Goal: Information Seeking & Learning: Learn about a topic

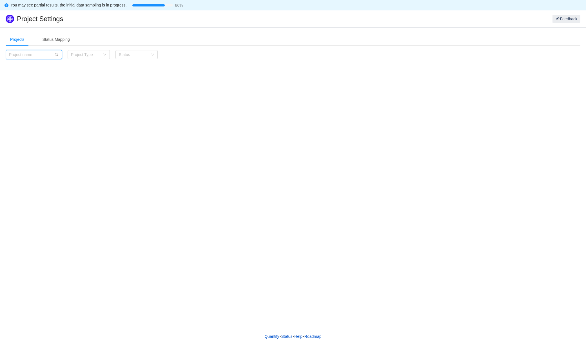
click at [41, 52] on input "text" at bounding box center [34, 54] width 56 height 9
click at [84, 52] on div "Project Type" at bounding box center [85, 55] width 29 height 6
click at [127, 55] on div "Status" at bounding box center [133, 55] width 29 height 6
click at [180, 49] on div "Projects Status Mapping Category Project Type Status Load more (-10)" at bounding box center [293, 49] width 575 height 33
click at [43, 39] on div "Status Mapping" at bounding box center [56, 39] width 36 height 13
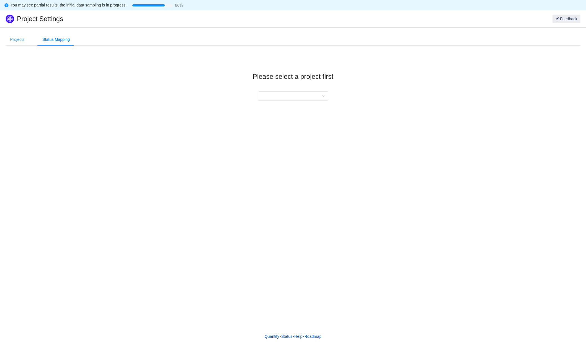
click at [24, 40] on div "Projects" at bounding box center [17, 39] width 23 height 13
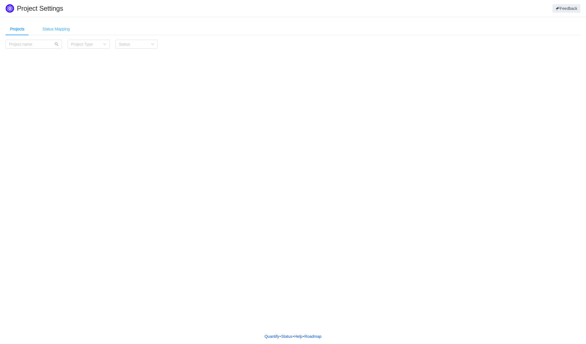
click at [44, 30] on div "Status Mapping" at bounding box center [56, 29] width 36 height 13
click at [25, 29] on div "Projects" at bounding box center [17, 29] width 23 height 13
click at [31, 46] on input "text" at bounding box center [34, 44] width 56 height 9
click at [56, 28] on div "Status Mapping" at bounding box center [56, 29] width 36 height 13
click at [305, 85] on div at bounding box center [291, 85] width 60 height 8
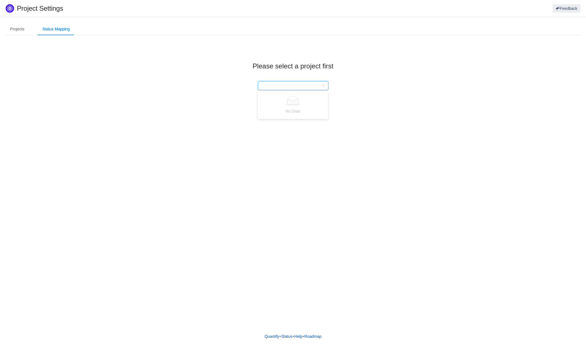
click at [302, 106] on div "No Data" at bounding box center [293, 105] width 64 height 18
click at [289, 81] on div "Please select a project first" at bounding box center [293, 72] width 575 height 64
click at [394, 108] on section "Projects Status Mapping Category Project Type Status Load more (-10) Please sel…" at bounding box center [293, 63] width 586 height 92
click at [19, 32] on div "Projects" at bounding box center [17, 29] width 23 height 13
click at [78, 46] on div "Project Type" at bounding box center [85, 44] width 29 height 6
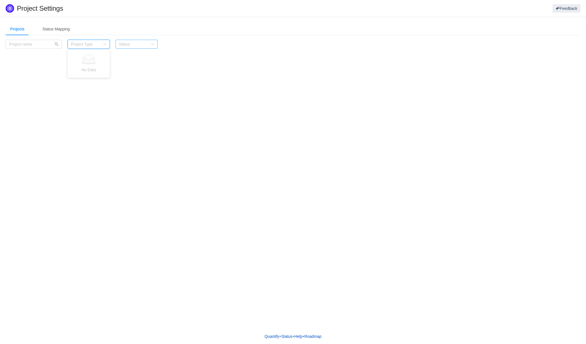
click at [126, 45] on div "Status" at bounding box center [133, 44] width 29 height 6
click at [126, 53] on li "Active" at bounding box center [137, 55] width 42 height 9
click at [204, 80] on div "Projects Status Mapping Category Project Type Status Active Load more (-10) Ple…" at bounding box center [293, 173] width 586 height 312
click at [33, 42] on input "text" at bounding box center [34, 44] width 56 height 9
click at [23, 5] on h1 "Project Settings" at bounding box center [183, 8] width 333 height 8
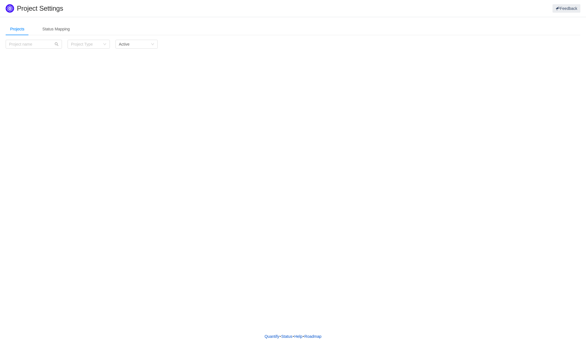
click at [11, 8] on img at bounding box center [10, 8] width 8 height 8
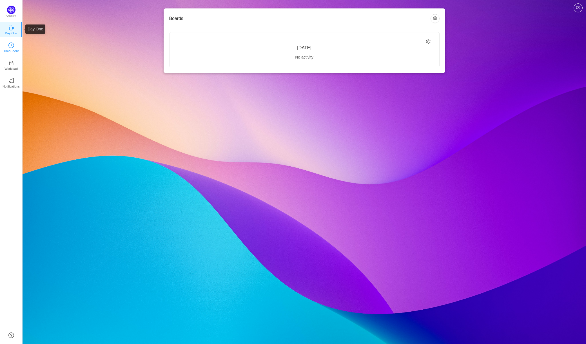
click at [9, 47] on icon "icon: clock-circle" at bounding box center [11, 46] width 6 height 6
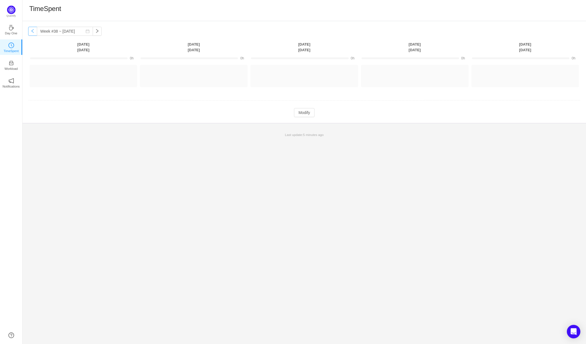
click at [33, 30] on button "button" at bounding box center [32, 31] width 9 height 9
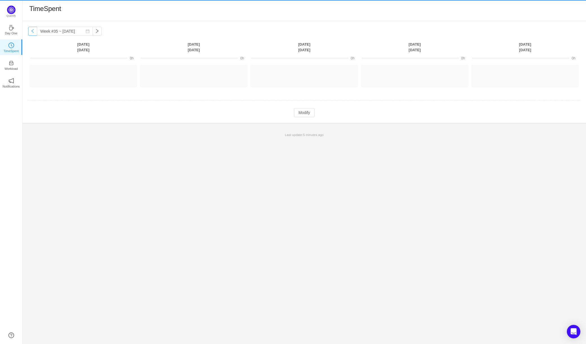
click at [33, 30] on button "button" at bounding box center [32, 31] width 9 height 9
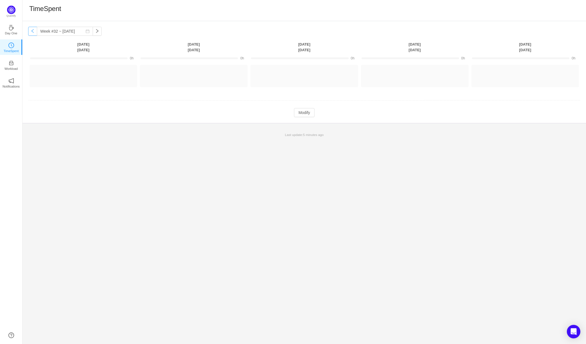
click at [33, 30] on button "button" at bounding box center [32, 31] width 9 height 9
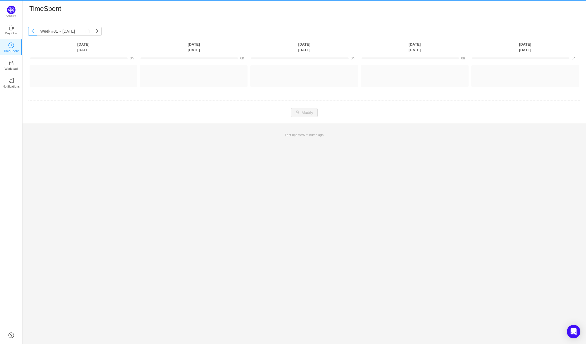
click at [33, 30] on button "button" at bounding box center [32, 31] width 9 height 9
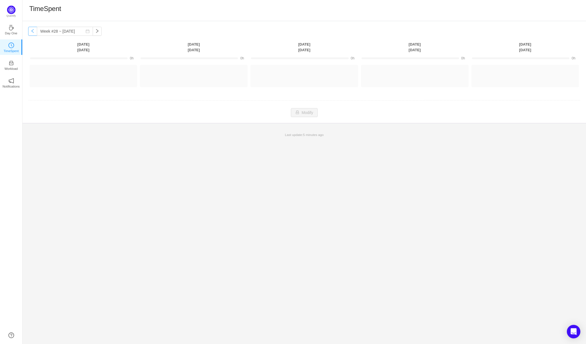
click at [33, 30] on button "button" at bounding box center [32, 31] width 9 height 9
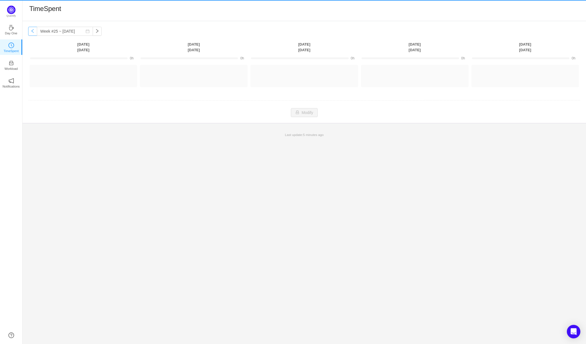
click at [33, 30] on button "button" at bounding box center [32, 31] width 9 height 9
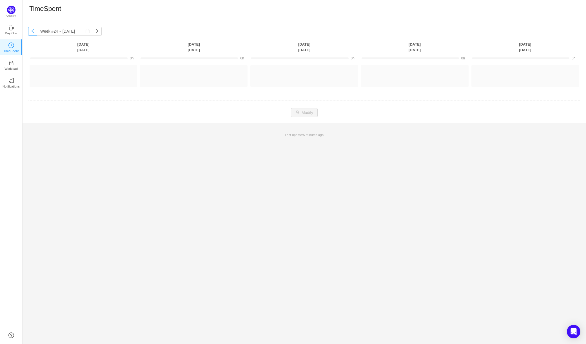
click at [33, 30] on button "button" at bounding box center [32, 31] width 9 height 9
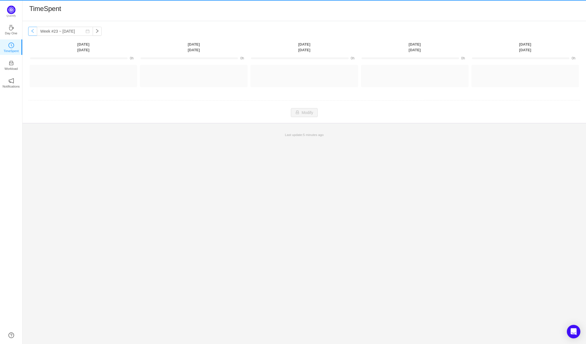
click at [32, 30] on button "button" at bounding box center [32, 31] width 9 height 9
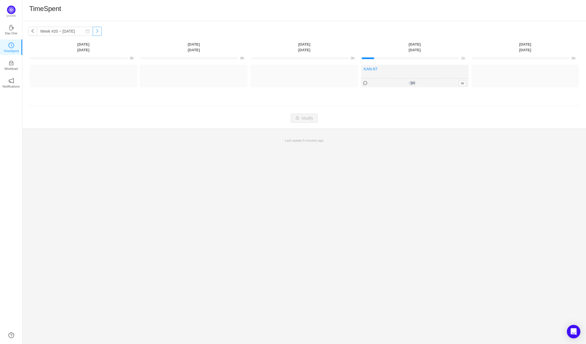
click at [94, 30] on button "button" at bounding box center [97, 31] width 9 height 9
type input "Week #21 ~ May 19"
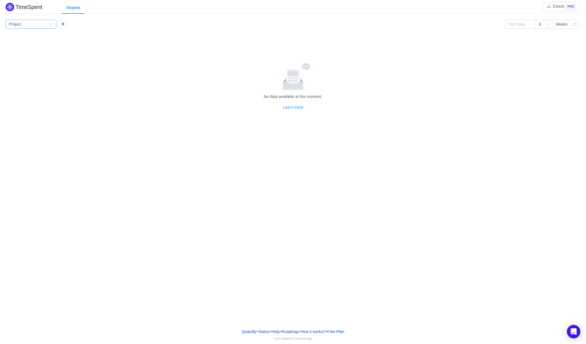
click at [37, 21] on div "Group by Project" at bounding box center [29, 24] width 40 height 8
click at [30, 35] on li "Project" at bounding box center [31, 35] width 51 height 9
click at [62, 23] on button "button" at bounding box center [63, 24] width 9 height 9
click at [71, 25] on div "Person" at bounding box center [68, 24] width 12 height 8
click at [72, 70] on li "Person" at bounding box center [84, 71] width 51 height 9
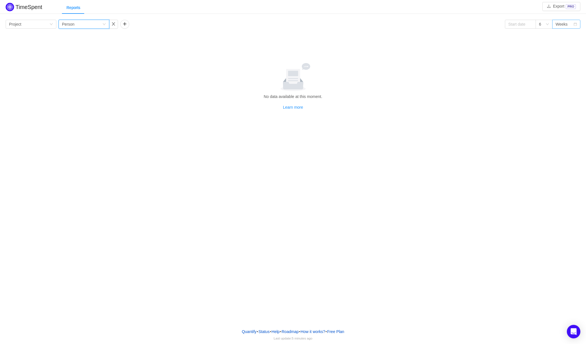
click at [568, 24] on div "Weeks" at bounding box center [565, 24] width 18 height 8
click at [567, 47] on li "Months" at bounding box center [567, 44] width 28 height 9
click at [486, 42] on span "[DATE]" at bounding box center [487, 40] width 12 height 6
click at [7, 51] on div "Project Apr 2025 May 2025 Jun 2025 Jul 2025 Aug 2025 Sep 2025 HQ Team - 44d 25d…" at bounding box center [293, 46] width 575 height 22
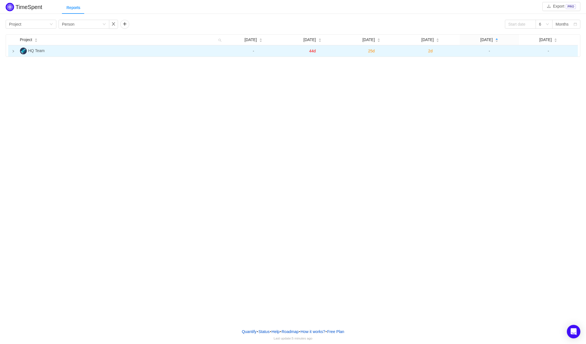
click at [20, 50] on img at bounding box center [23, 51] width 7 height 7
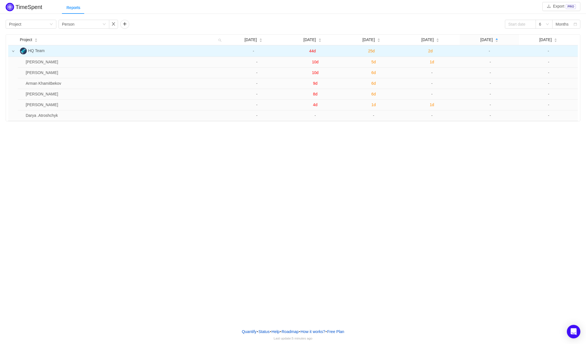
click at [503, 47] on td "-" at bounding box center [489, 51] width 59 height 12
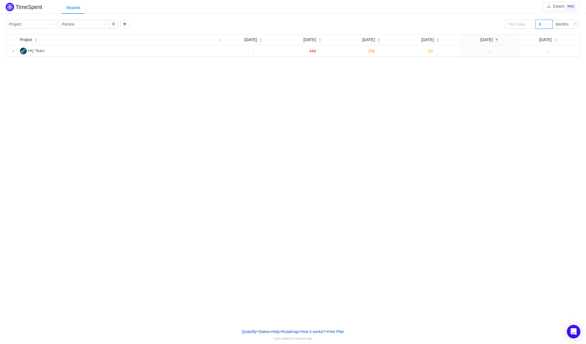
click at [547, 25] on icon "icon: down" at bounding box center [547, 24] width 3 height 3
click at [542, 63] on li "12" at bounding box center [544, 62] width 17 height 9
click at [86, 22] on div "Group by Person" at bounding box center [82, 24] width 40 height 8
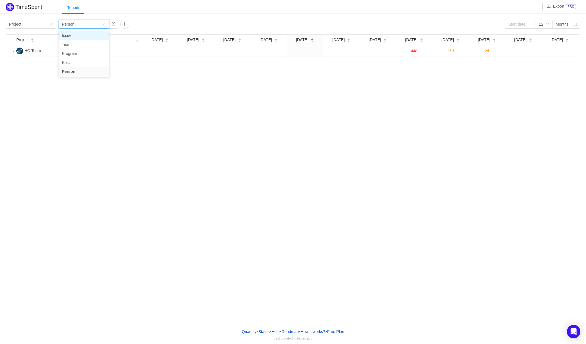
click at [82, 36] on li "Issue" at bounding box center [84, 35] width 51 height 9
click at [70, 24] on div "Issue" at bounding box center [66, 24] width 9 height 8
click at [74, 43] on li "Team" at bounding box center [84, 44] width 51 height 9
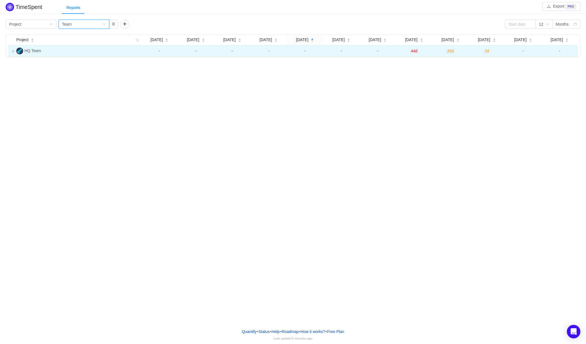
click at [11, 50] on td at bounding box center [11, 51] width 6 height 12
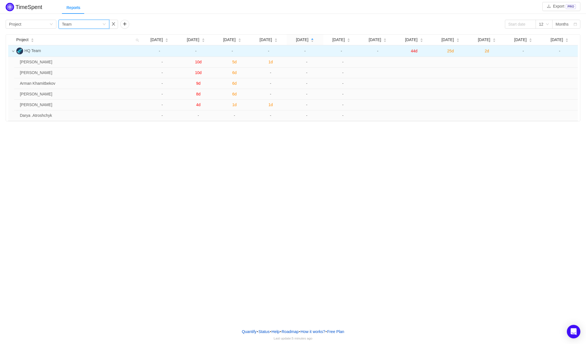
click at [14, 51] on icon "icon: down" at bounding box center [13, 51] width 2 height 2
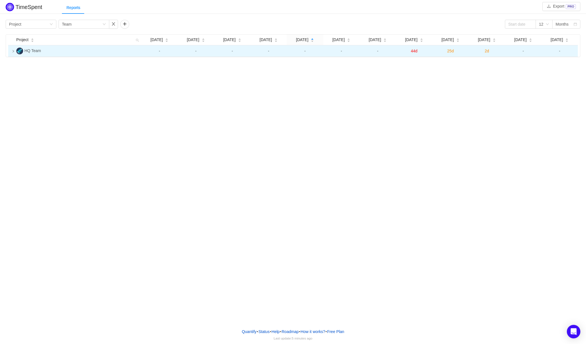
click at [14, 51] on icon "icon: right" at bounding box center [13, 51] width 3 height 3
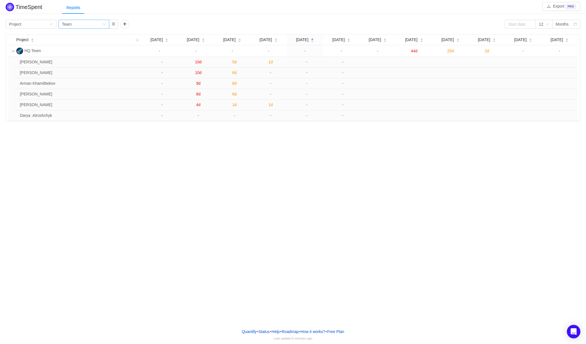
click at [107, 24] on div "Group by Team" at bounding box center [84, 24] width 51 height 9
click at [71, 73] on li "Person" at bounding box center [84, 71] width 51 height 9
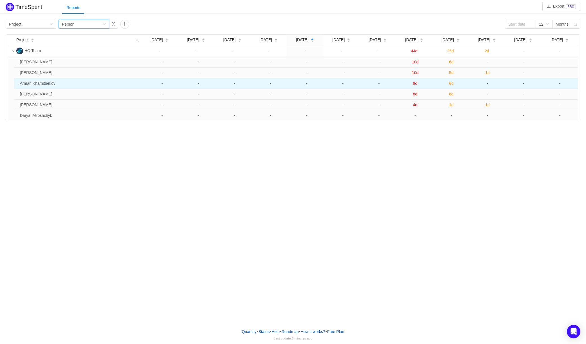
click at [453, 86] on span "6d" at bounding box center [451, 83] width 5 height 5
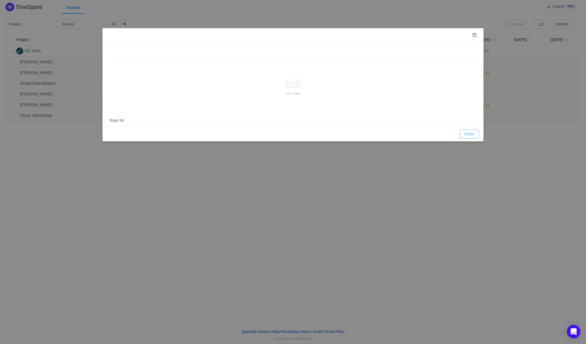
click at [467, 134] on button "Close" at bounding box center [469, 134] width 19 height 9
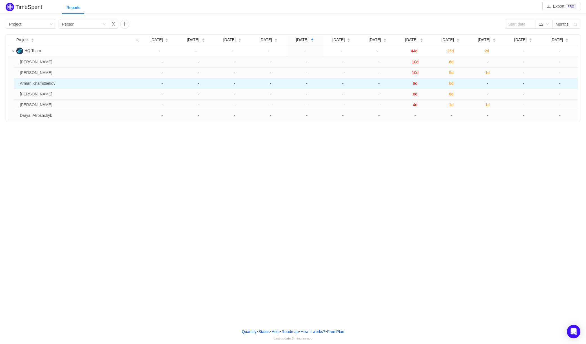
click at [415, 85] on span "9d" at bounding box center [415, 83] width 5 height 5
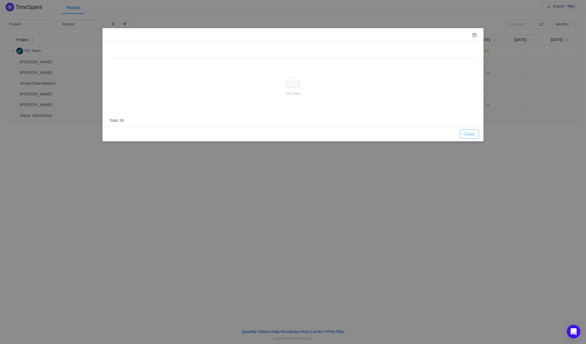
click at [465, 131] on button "Close" at bounding box center [469, 134] width 19 height 9
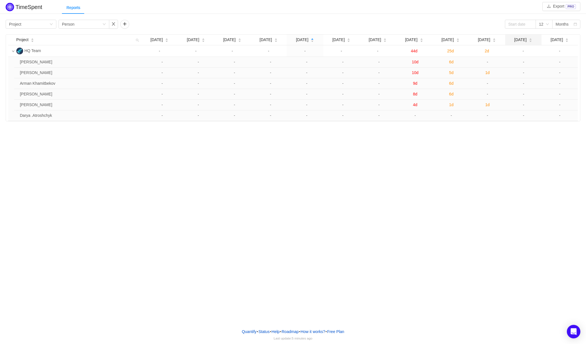
click at [519, 40] on span "[DATE]" at bounding box center [521, 40] width 12 height 6
click at [124, 22] on button "button" at bounding box center [124, 24] width 9 height 9
click at [148, 23] on div "Group by" at bounding box center [143, 24] width 38 height 6
click at [148, 36] on li "Issue" at bounding box center [145, 35] width 51 height 9
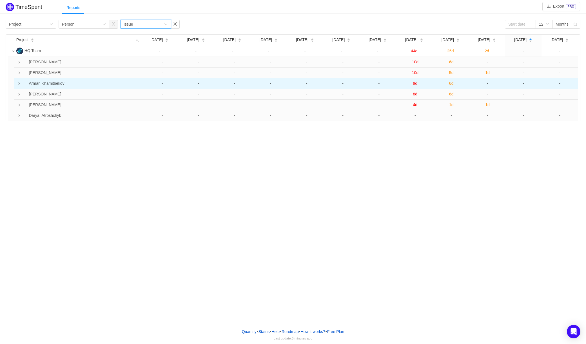
click at [19, 83] on icon "icon: right" at bounding box center [19, 83] width 3 height 3
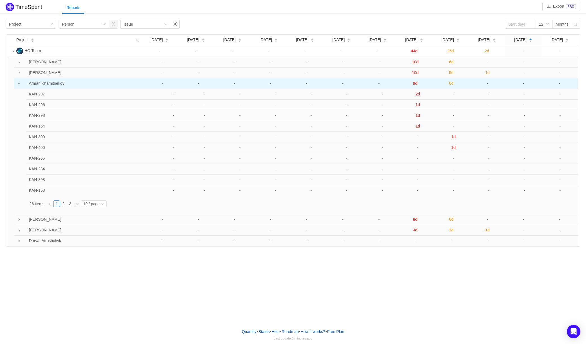
click at [20, 84] on icon "icon: down" at bounding box center [19, 83] width 3 height 3
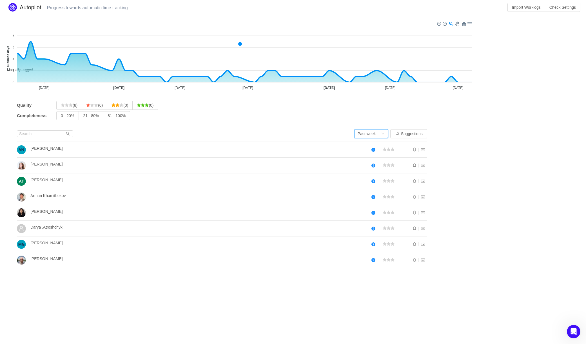
click at [366, 136] on div "Past week" at bounding box center [367, 134] width 18 height 8
click at [376, 153] on li "Past month" at bounding box center [371, 154] width 34 height 9
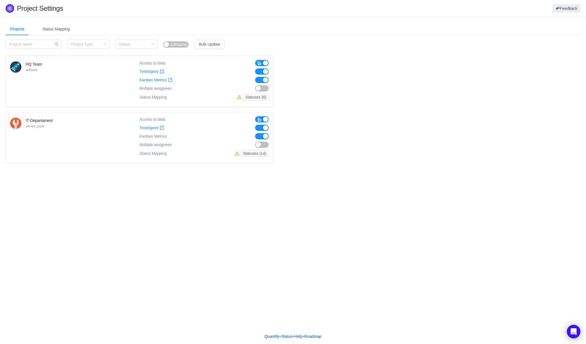
click at [267, 88] on button "button" at bounding box center [262, 88] width 14 height 6
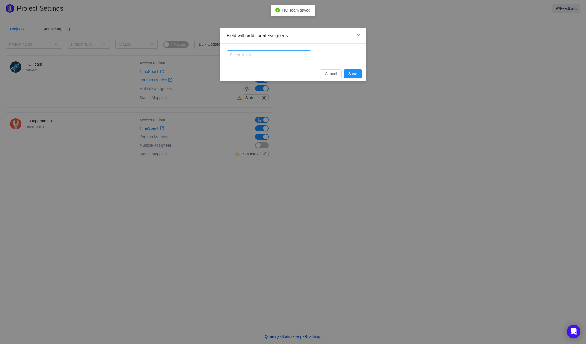
click at [265, 56] on div "Select a field" at bounding box center [266, 55] width 72 height 6
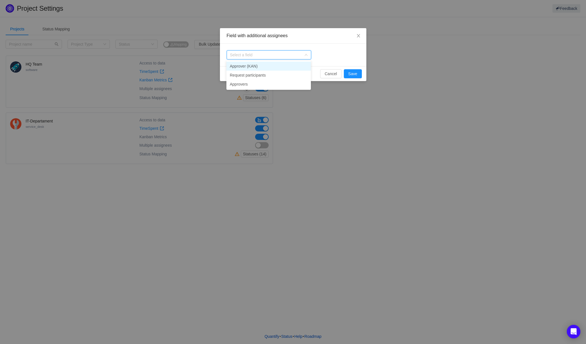
click at [261, 68] on li "Approver (KAN)" at bounding box center [269, 66] width 85 height 9
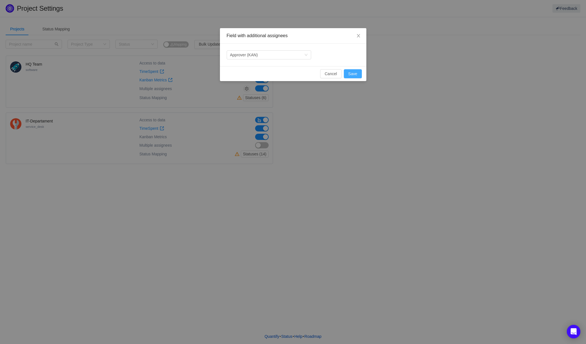
click at [353, 72] on button "Save" at bounding box center [353, 73] width 18 height 9
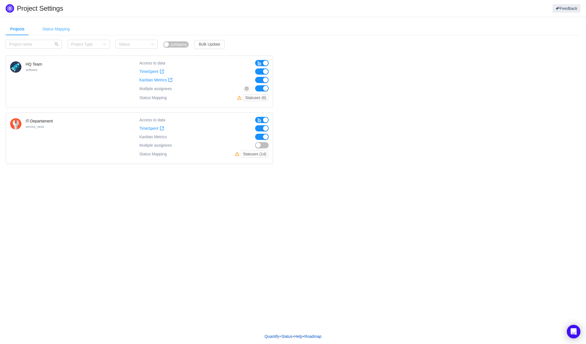
click at [56, 30] on div "Status Mapping" at bounding box center [56, 29] width 36 height 13
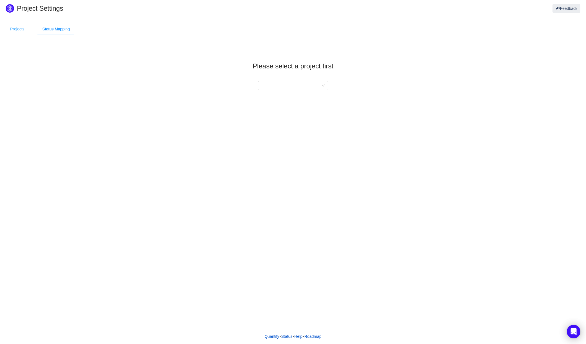
click at [22, 30] on div "Projects" at bounding box center [17, 29] width 23 height 13
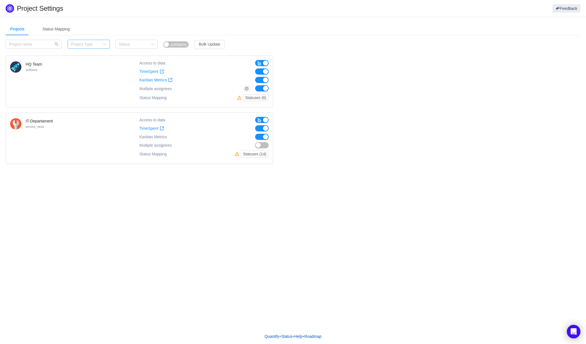
click at [83, 42] on div "Project Type" at bounding box center [85, 44] width 29 height 6
click at [83, 42] on input at bounding box center [87, 44] width 32 height 8
click at [135, 45] on div "Status" at bounding box center [133, 44] width 29 height 6
click at [141, 15] on header "Project Settings Feedback" at bounding box center [293, 8] width 586 height 17
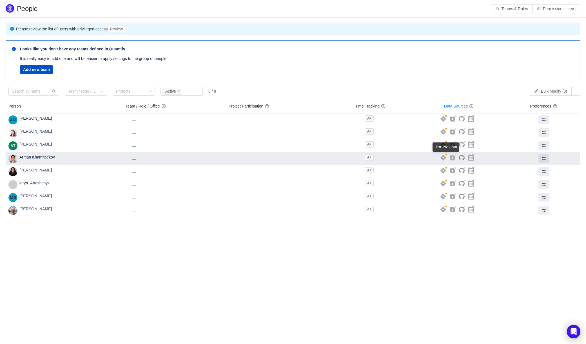
click at [446, 158] on icon at bounding box center [444, 158] width 6 height 6
click at [444, 158] on icon at bounding box center [444, 158] width 6 height 6
click at [446, 157] on icon at bounding box center [444, 158] width 6 height 6
click at [547, 159] on button at bounding box center [544, 158] width 11 height 8
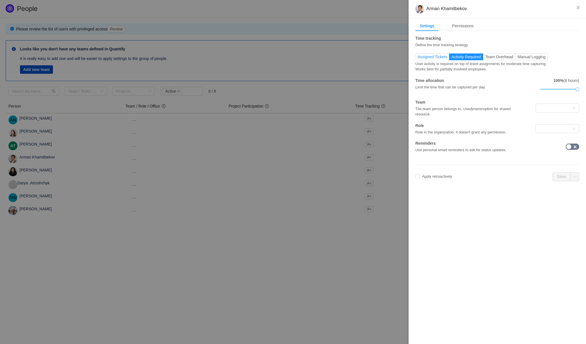
click at [442, 57] on span "Assigned Tickets" at bounding box center [433, 57] width 30 height 5
click at [418, 58] on input "Assigned Tickets" at bounding box center [418, 58] width 0 height 0
click at [549, 109] on div at bounding box center [555, 108] width 33 height 8
click at [549, 109] on input at bounding box center [555, 108] width 33 height 8
click at [507, 113] on div "The team person belongs to. Use dynamic option for shared resource." at bounding box center [470, 111] width 109 height 12
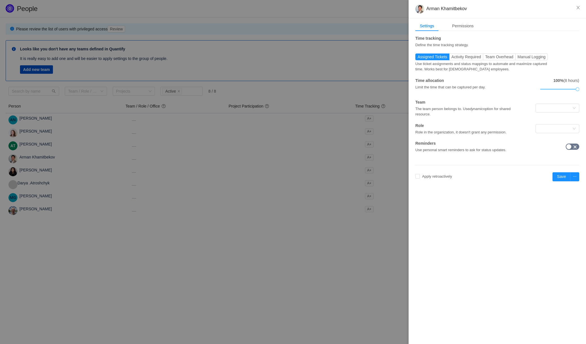
click at [511, 153] on div "Time tracking Define the time tracking strategy. Assigned Tickets Activity Requ…" at bounding box center [498, 97] width 164 height 123
click at [469, 58] on span "Activity Required" at bounding box center [467, 57] width 30 height 5
click at [452, 58] on input "Activity Required" at bounding box center [452, 58] width 0 height 0
click at [495, 58] on span "Team Overhead" at bounding box center [499, 57] width 28 height 5
click at [485, 58] on input "Team Overhead" at bounding box center [485, 58] width 0 height 0
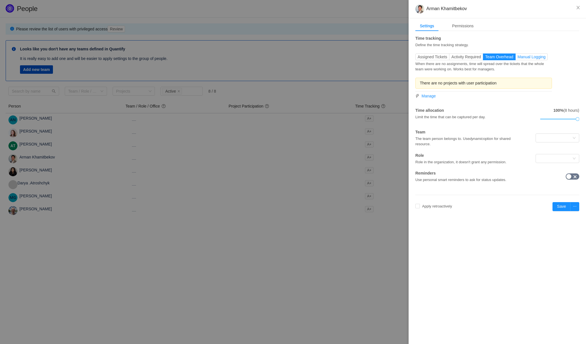
click at [526, 59] on span "Manual Logging" at bounding box center [532, 57] width 28 height 5
click at [518, 58] on input "Manual Logging" at bounding box center [518, 58] width 0 height 0
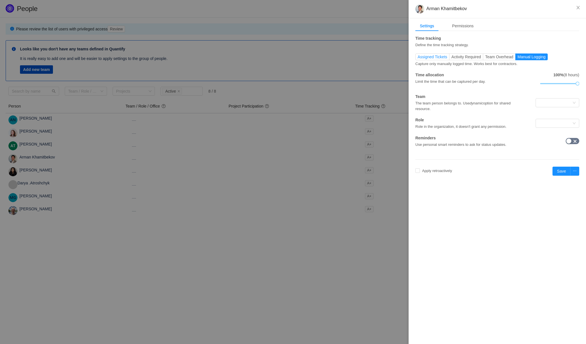
click at [427, 55] on span "Assigned Tickets" at bounding box center [433, 57] width 30 height 5
click at [418, 58] on input "Assigned Tickets" at bounding box center [418, 58] width 0 height 0
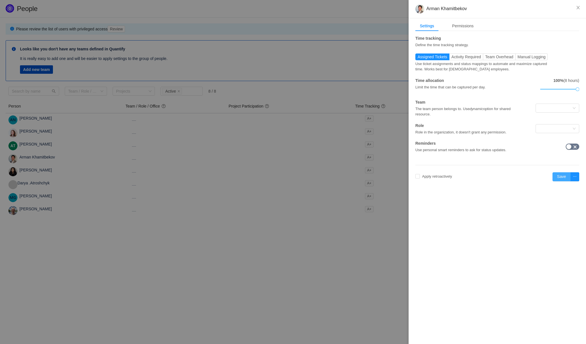
click at [566, 175] on button "Save" at bounding box center [562, 176] width 18 height 9
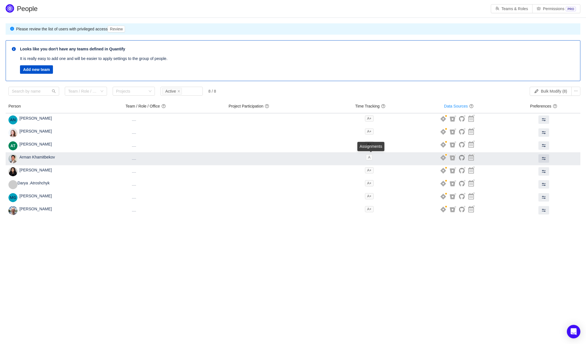
click at [372, 158] on span "A" at bounding box center [369, 157] width 7 height 6
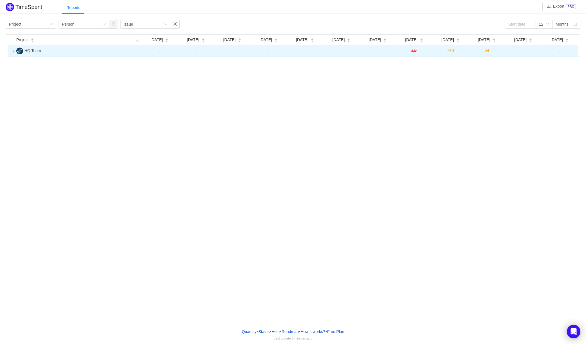
click at [70, 55] on td "HQ Team" at bounding box center [77, 50] width 127 height 11
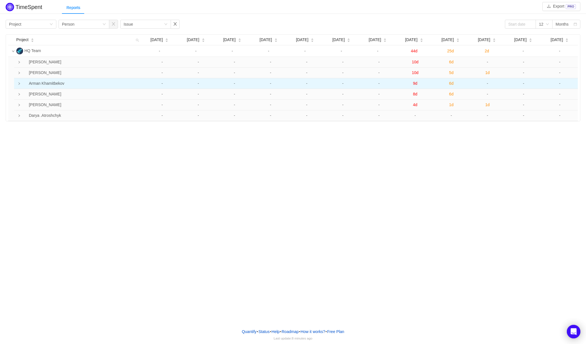
click at [46, 84] on td "Arman Khamitbekov" at bounding box center [80, 83] width 127 height 11
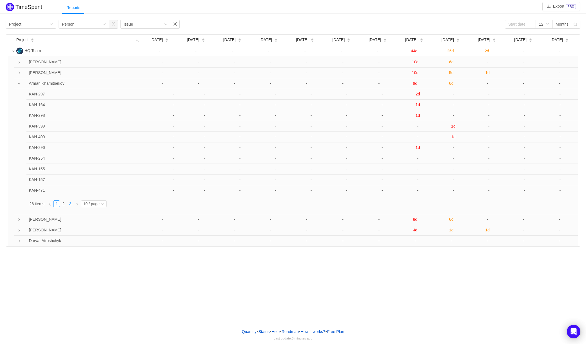
click at [69, 203] on link "3" at bounding box center [70, 204] width 6 height 6
